Goal: Task Accomplishment & Management: Use online tool/utility

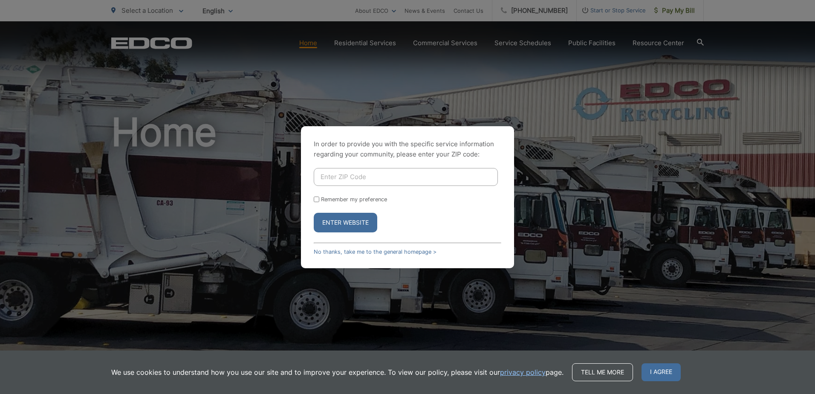
click at [419, 170] on input "Enter ZIP Code" at bounding box center [406, 177] width 184 height 18
type input "92128"
click at [336, 221] on button "Enter Website" at bounding box center [345, 223] width 63 height 20
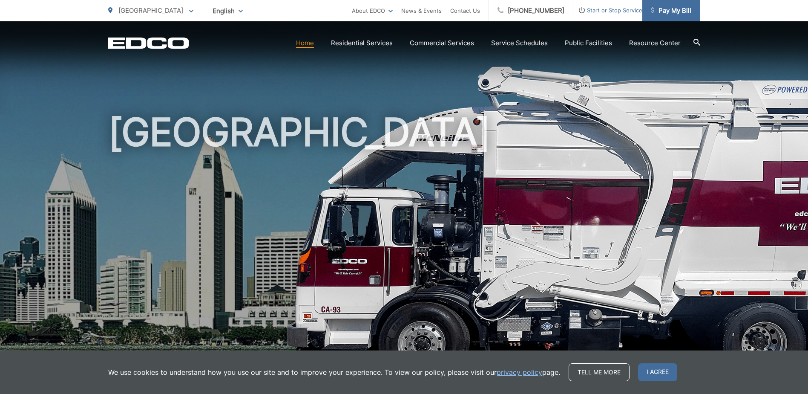
click at [670, 10] on span "Pay My Bill" at bounding box center [671, 11] width 40 height 10
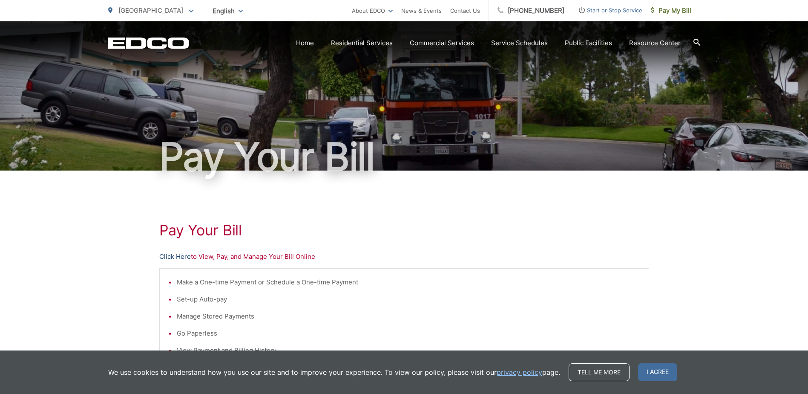
click at [178, 257] on link "Click Here" at bounding box center [175, 256] width 32 height 10
